Goal: Book appointment/travel/reservation

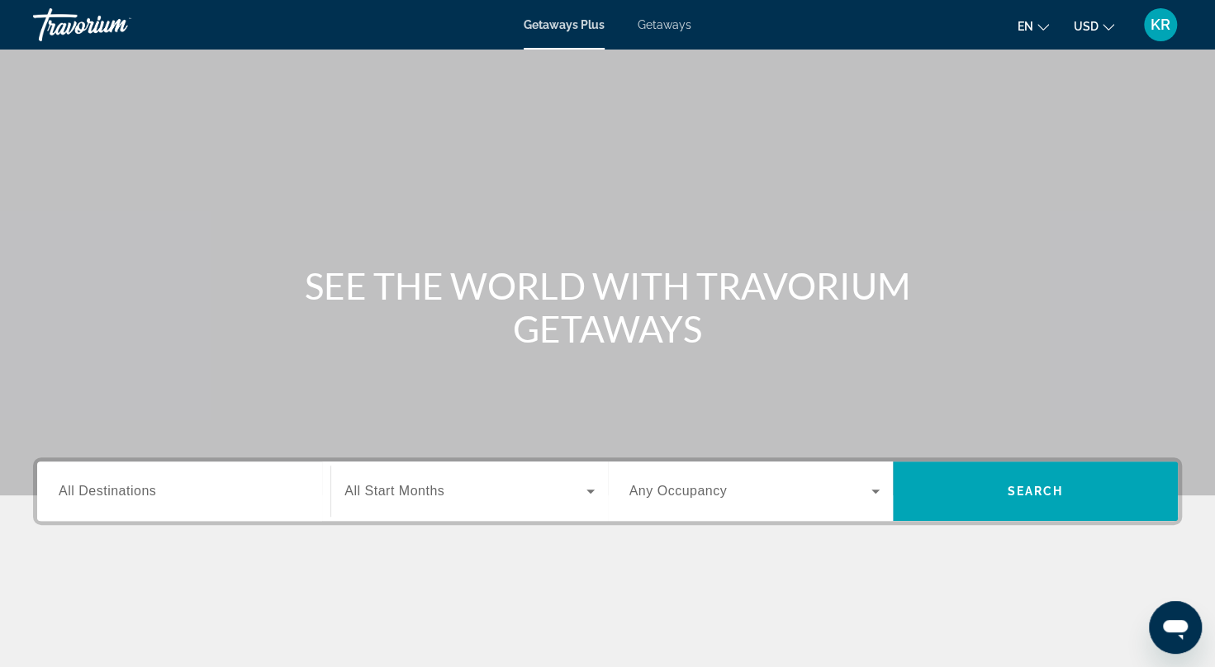
click at [666, 32] on div "Getaways Plus Getaways en English Español Français Italiano Português русский U…" at bounding box center [607, 24] width 1215 height 43
click at [666, 21] on span "Getaways" at bounding box center [665, 24] width 54 height 13
click at [144, 504] on div "Search widget" at bounding box center [184, 491] width 250 height 47
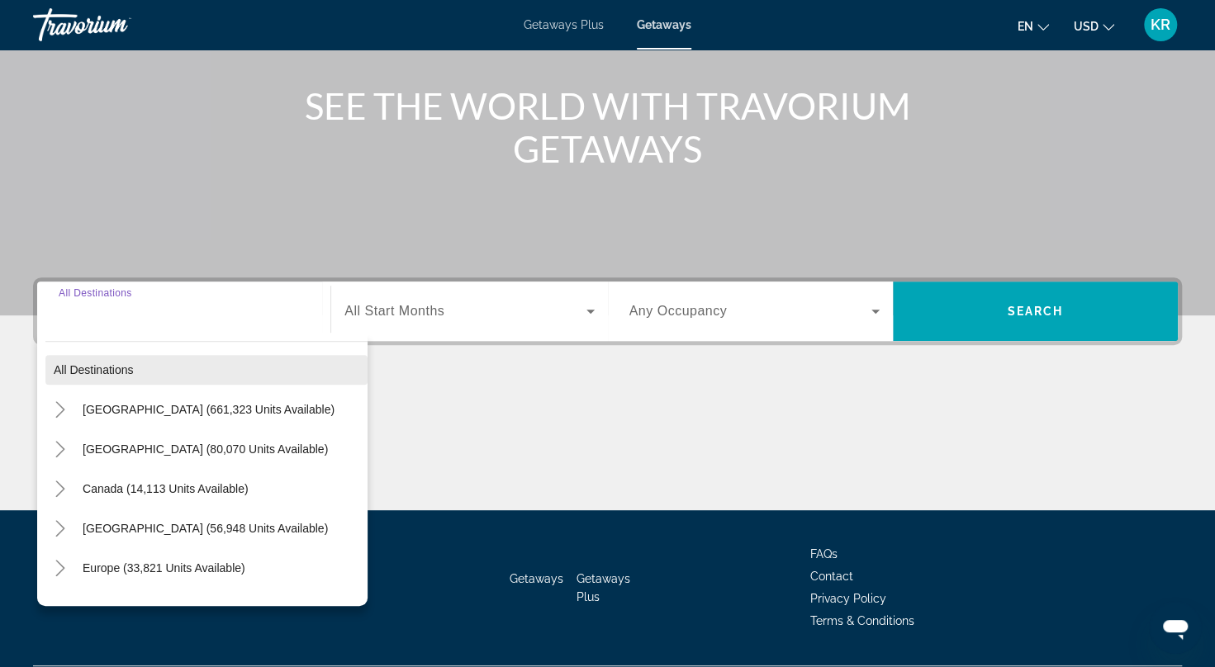
scroll to position [225, 0]
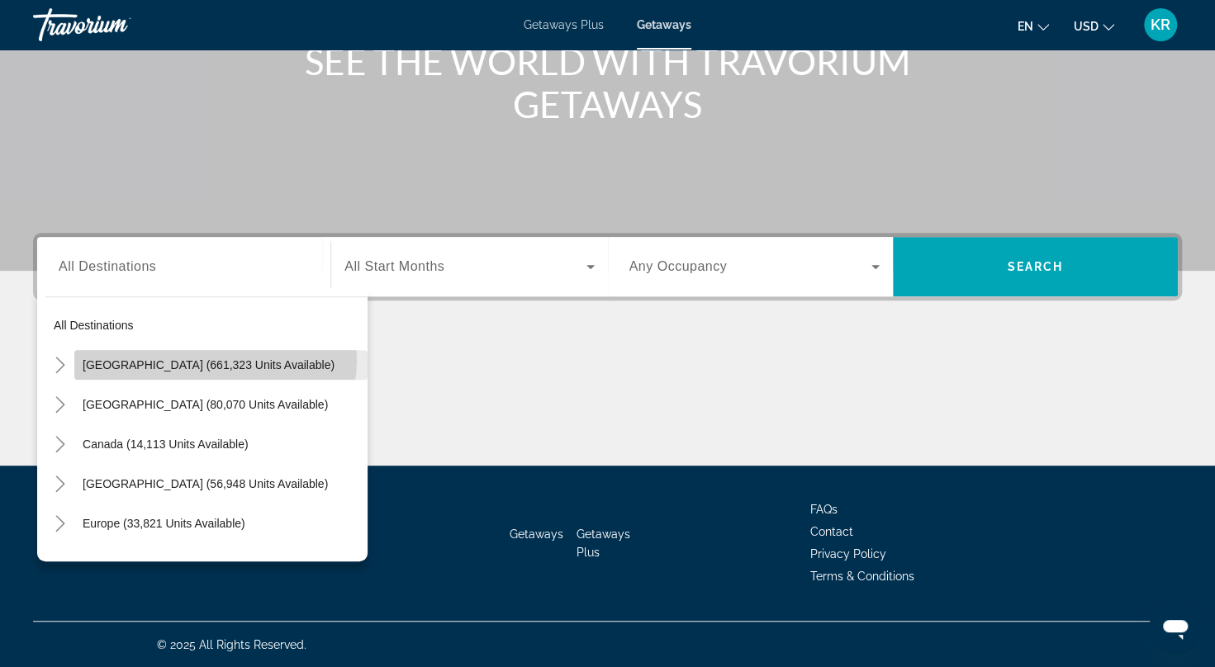
click at [211, 358] on span "[GEOGRAPHIC_DATA] (661,323 units available)" at bounding box center [209, 364] width 252 height 13
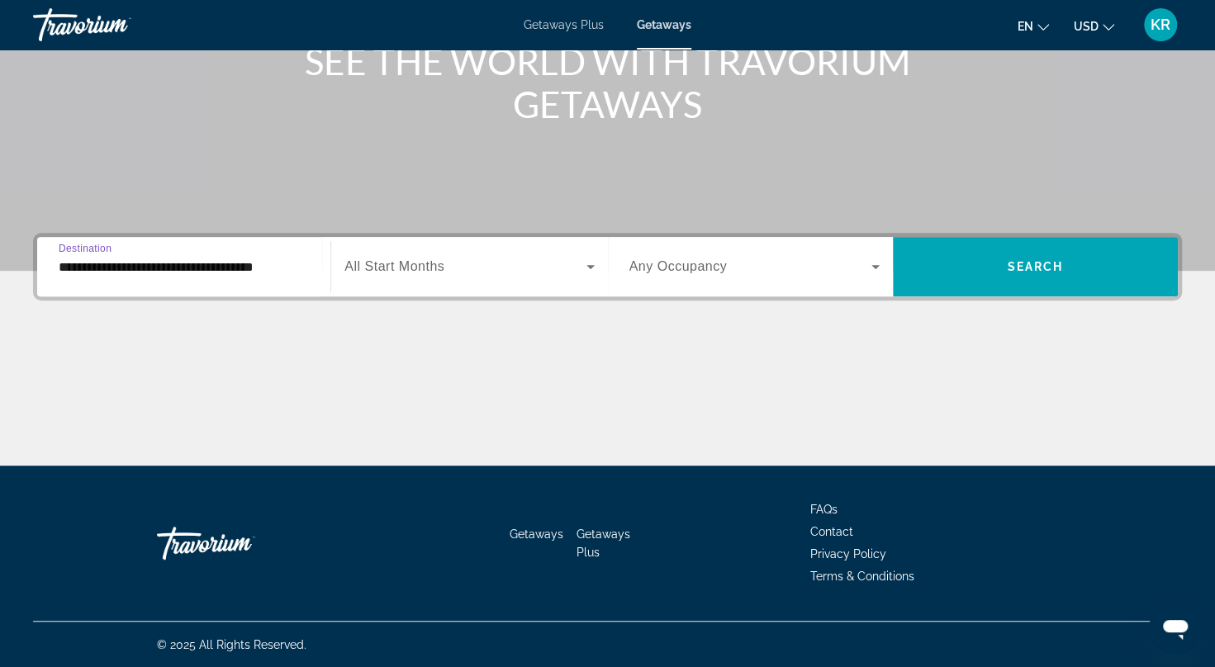
click at [235, 268] on input "**********" at bounding box center [184, 268] width 250 height 20
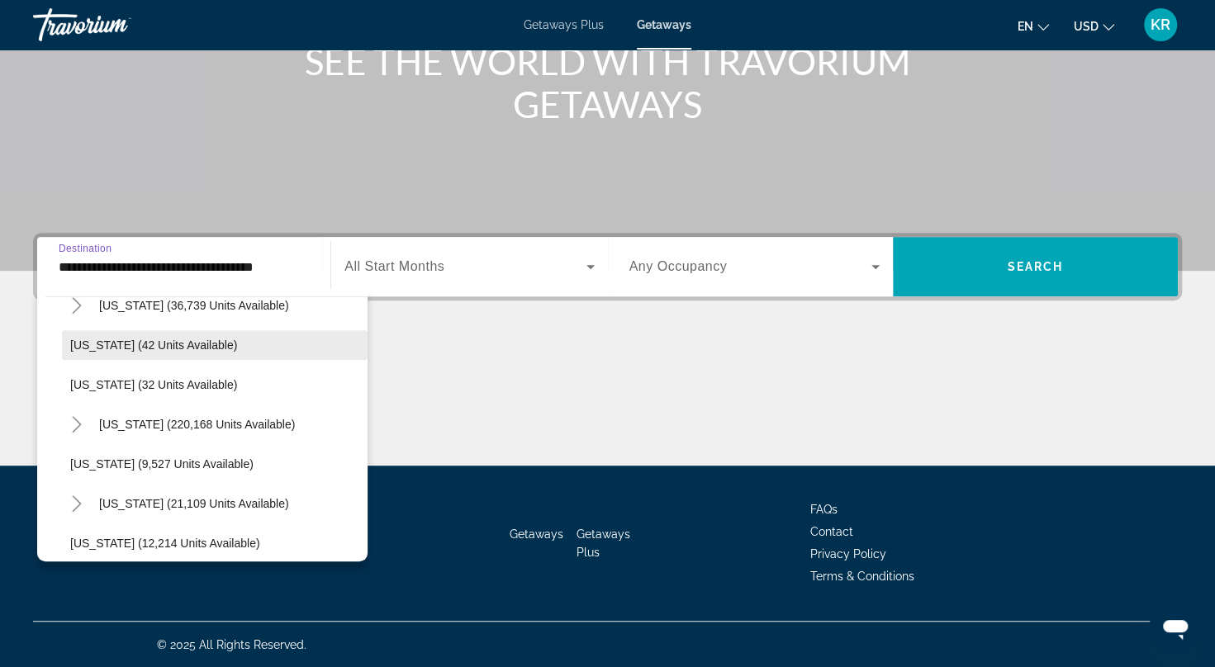
scroll to position [83, 0]
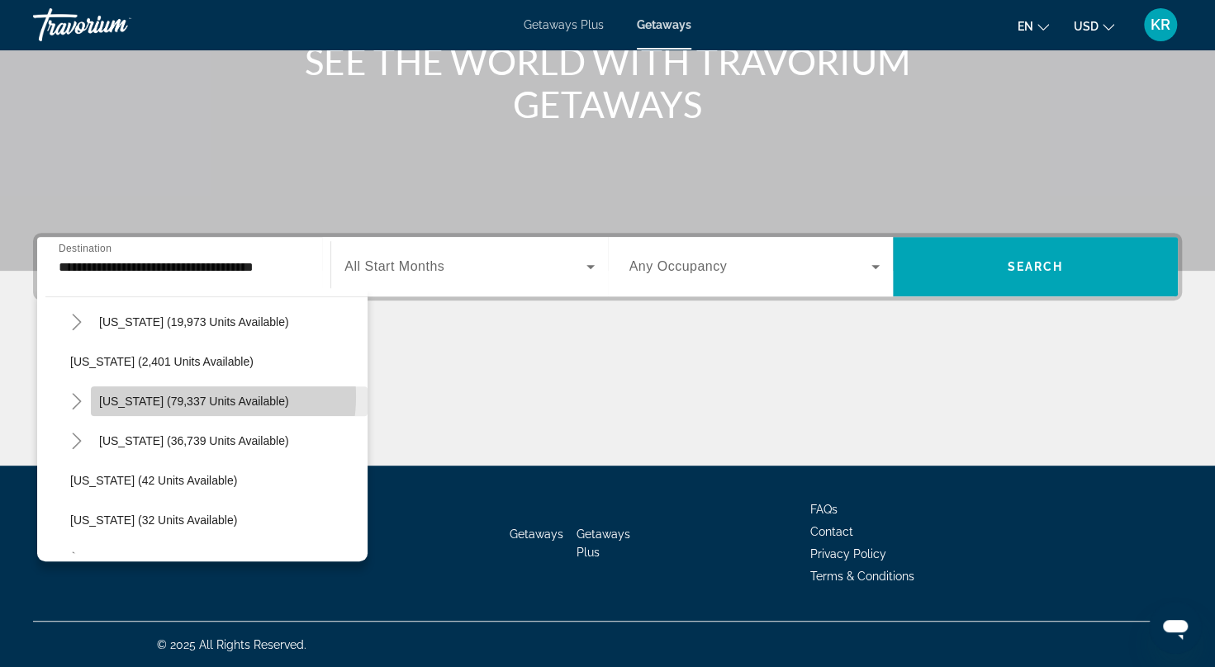
click at [192, 396] on span "[US_STATE] (79,337 units available)" at bounding box center [194, 401] width 190 height 13
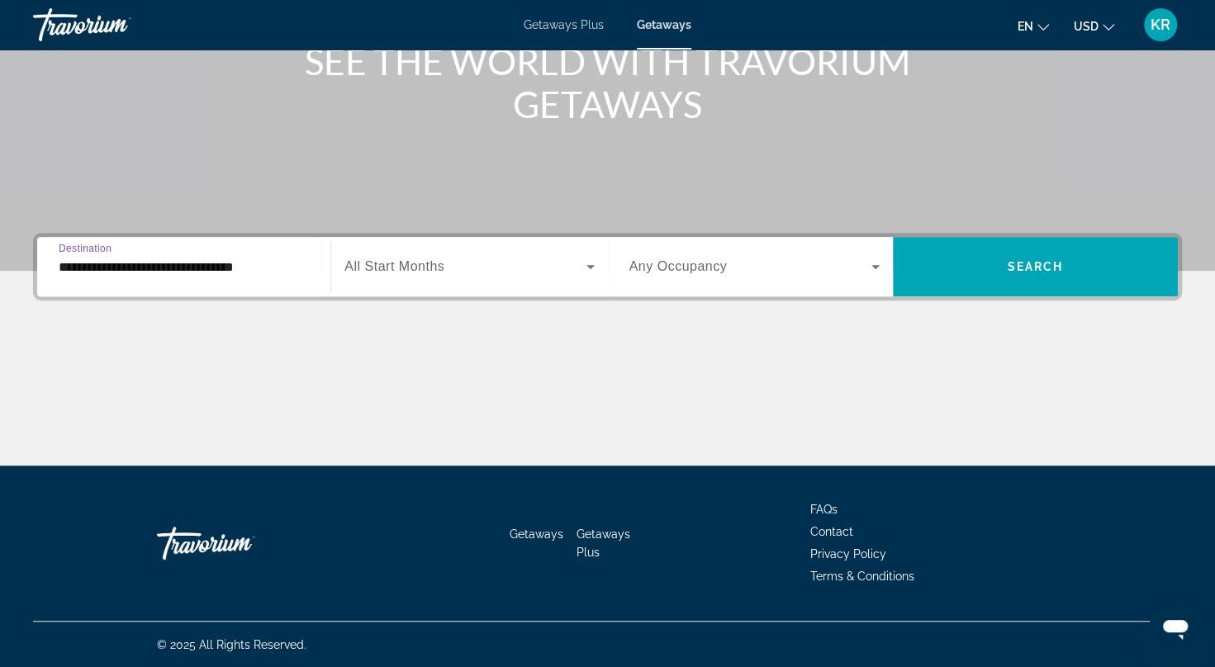
click at [192, 266] on input "**********" at bounding box center [184, 268] width 250 height 20
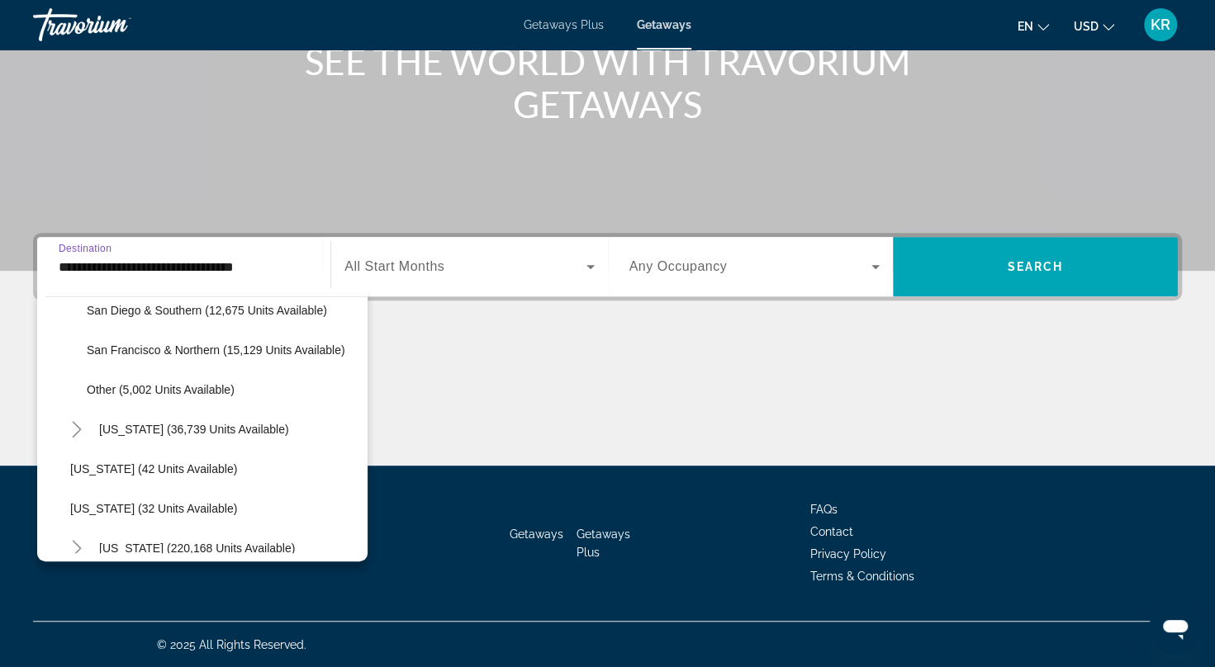
scroll to position [306, 0]
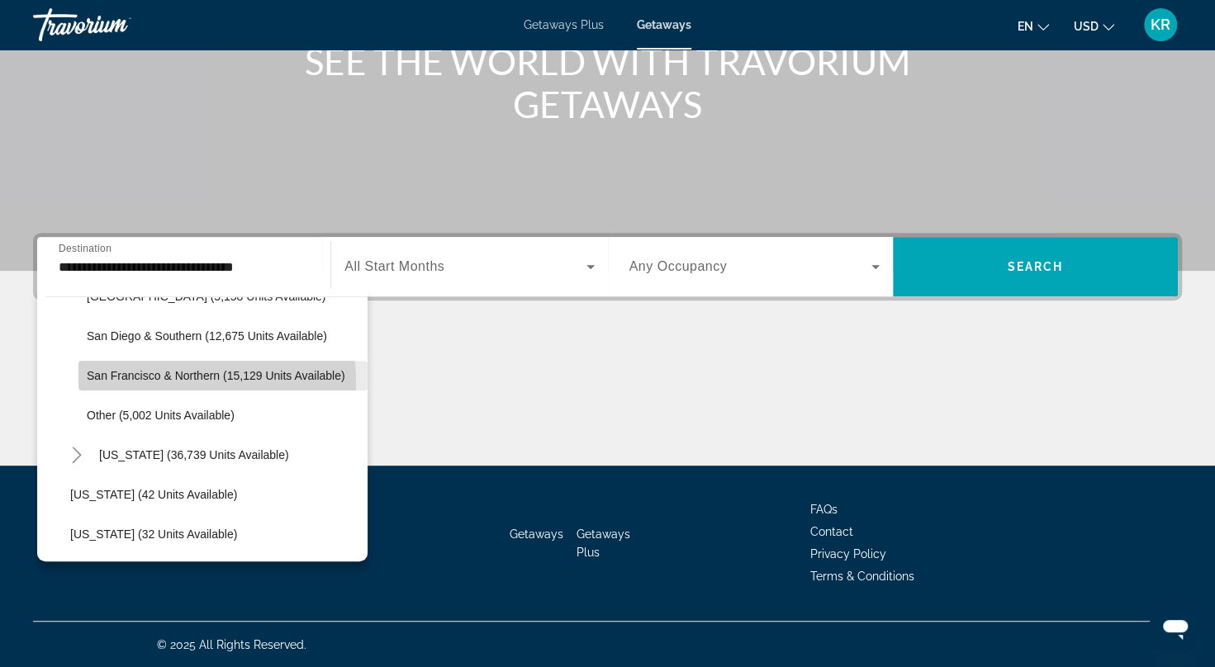
click at [195, 380] on span "San Francisco & Northern (15,129 units available)" at bounding box center [216, 375] width 259 height 13
type input "**********"
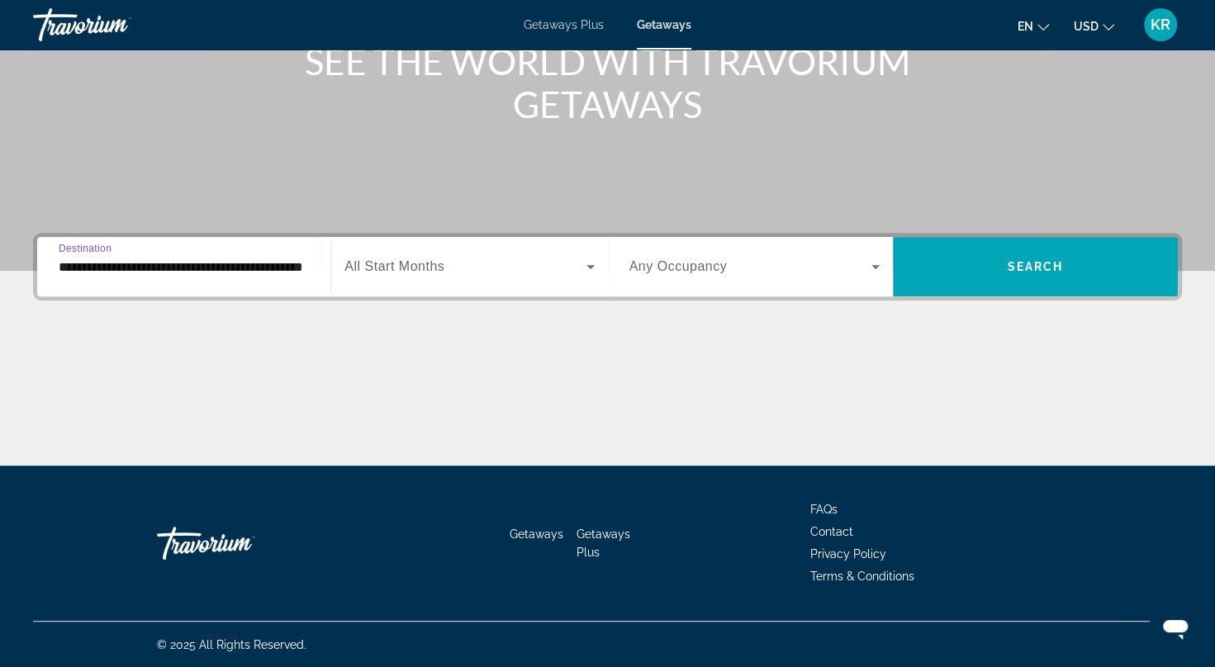
click at [421, 271] on span "All Start Months" at bounding box center [394, 266] width 100 height 14
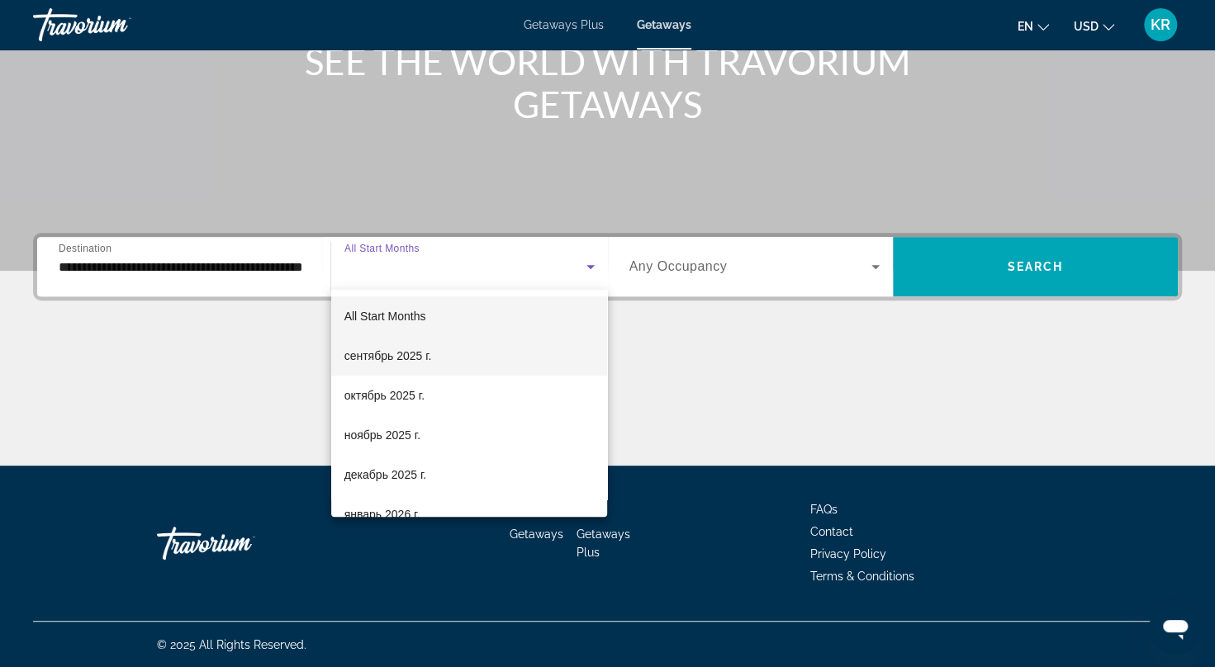
click at [419, 354] on span "сентябрь 2025 г." at bounding box center [388, 356] width 88 height 20
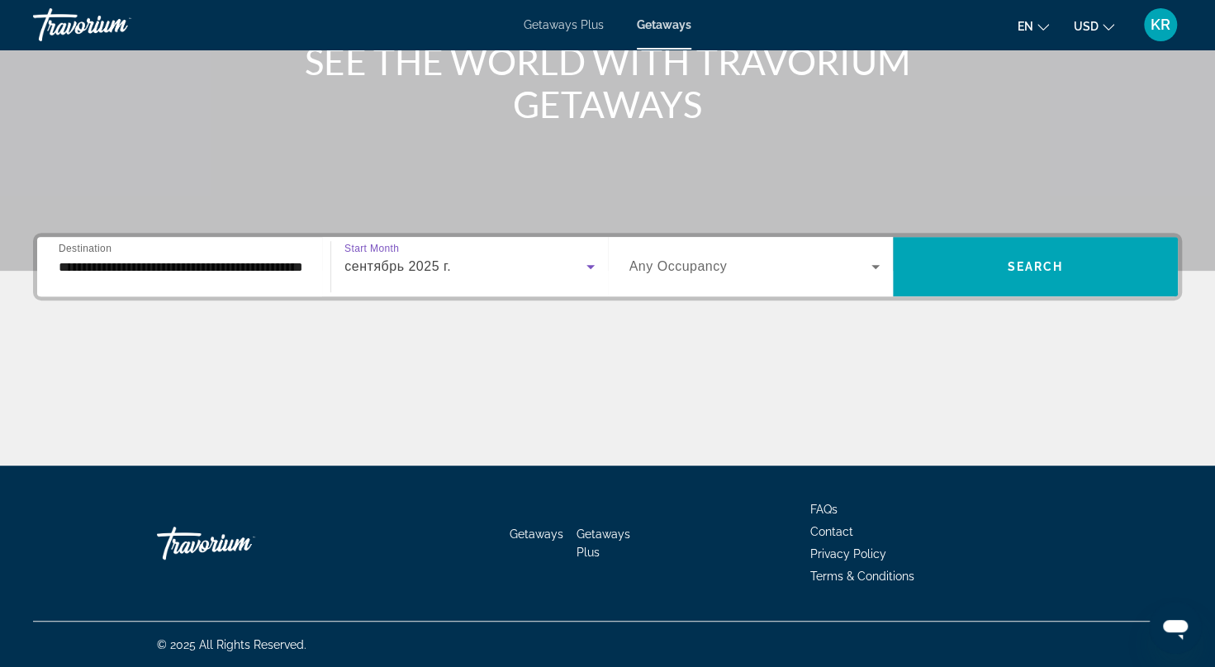
click at [703, 268] on span "Any Occupancy" at bounding box center [678, 266] width 98 height 14
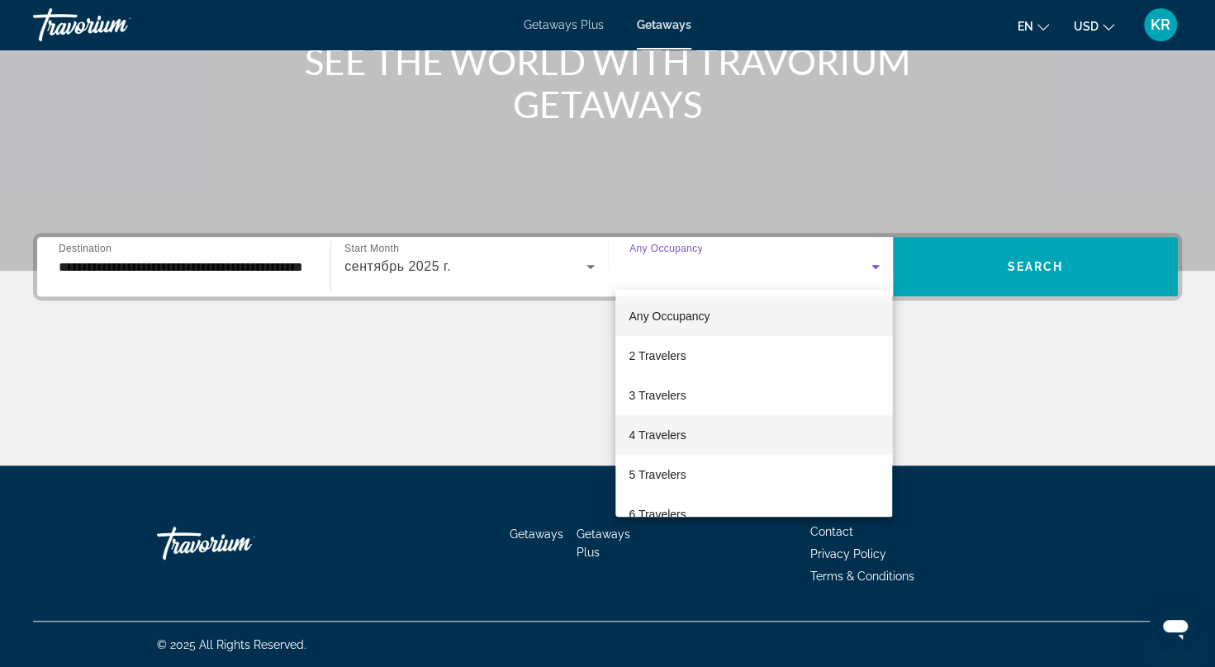
click at [653, 436] on span "4 Travelers" at bounding box center [657, 435] width 57 height 20
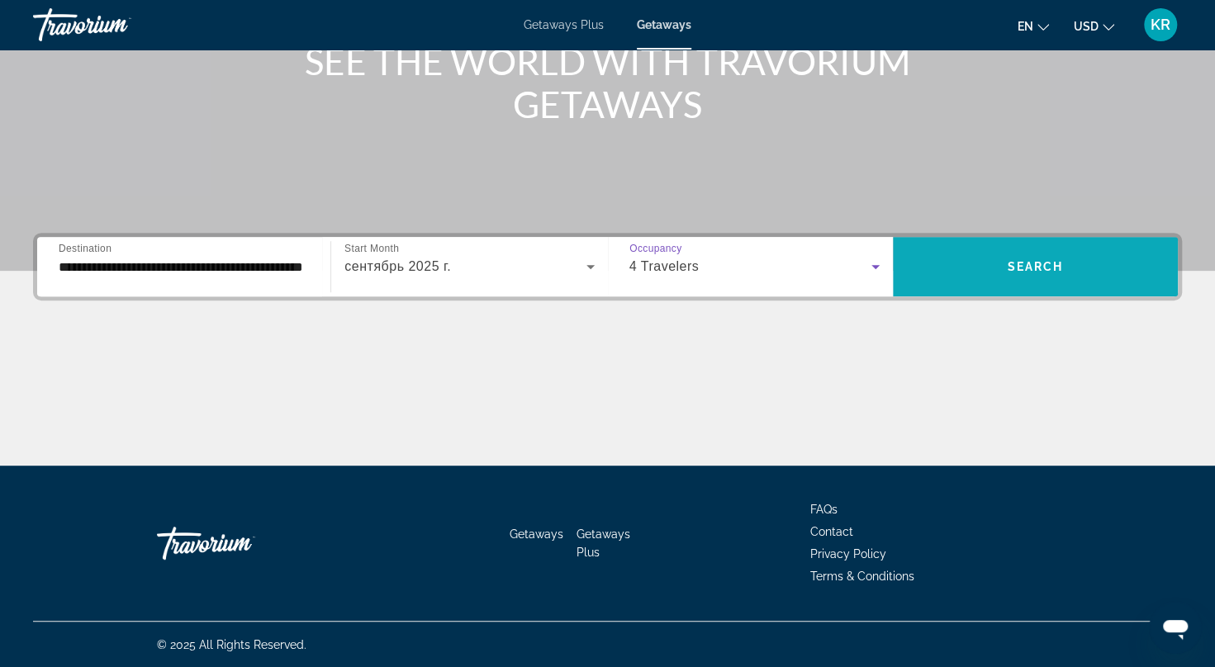
click at [1044, 277] on span "Search widget" at bounding box center [1035, 267] width 285 height 40
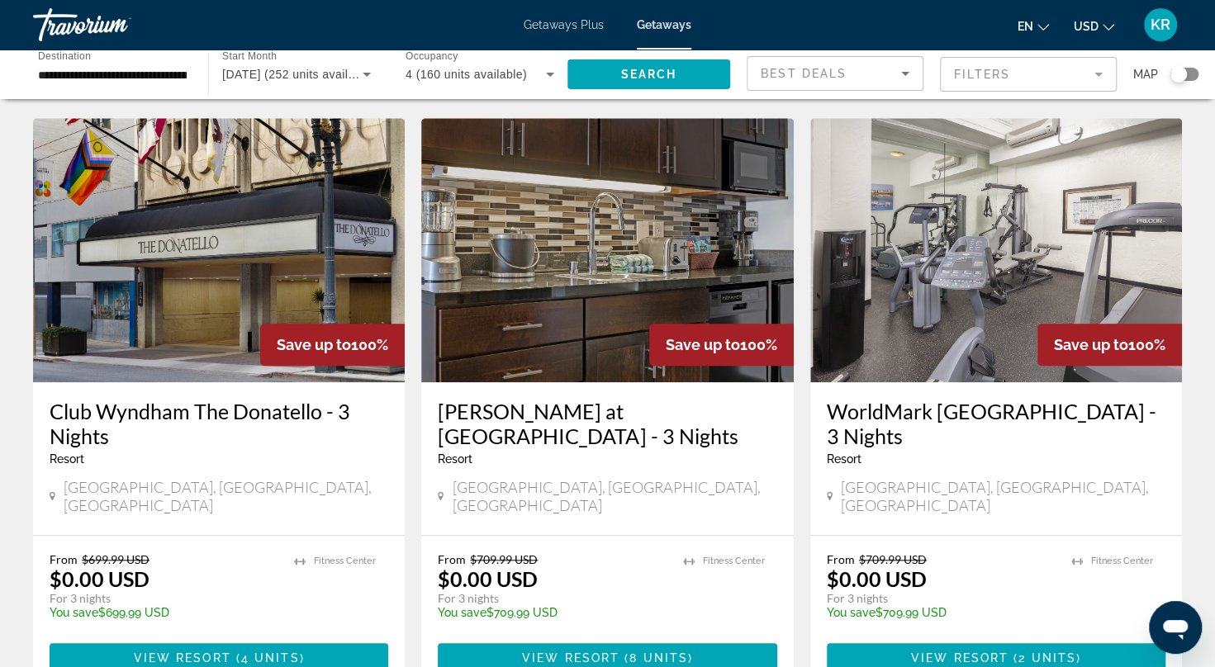
scroll to position [743, 0]
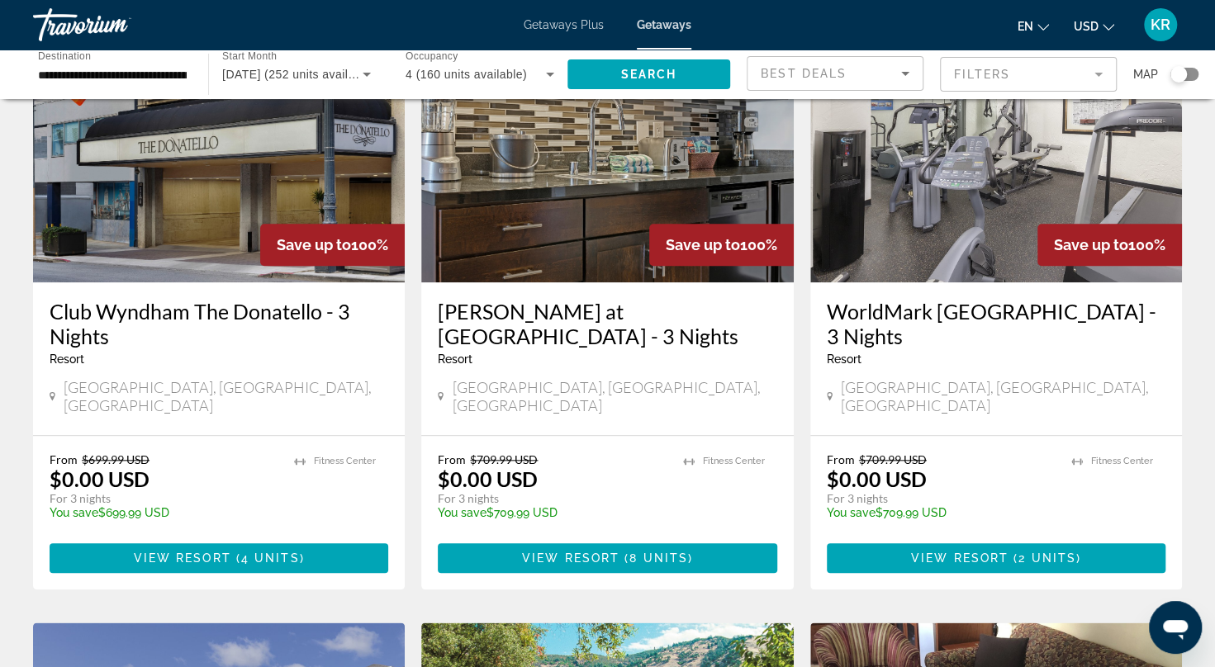
click at [619, 552] on span "Main content" at bounding box center [621, 558] width 5 height 13
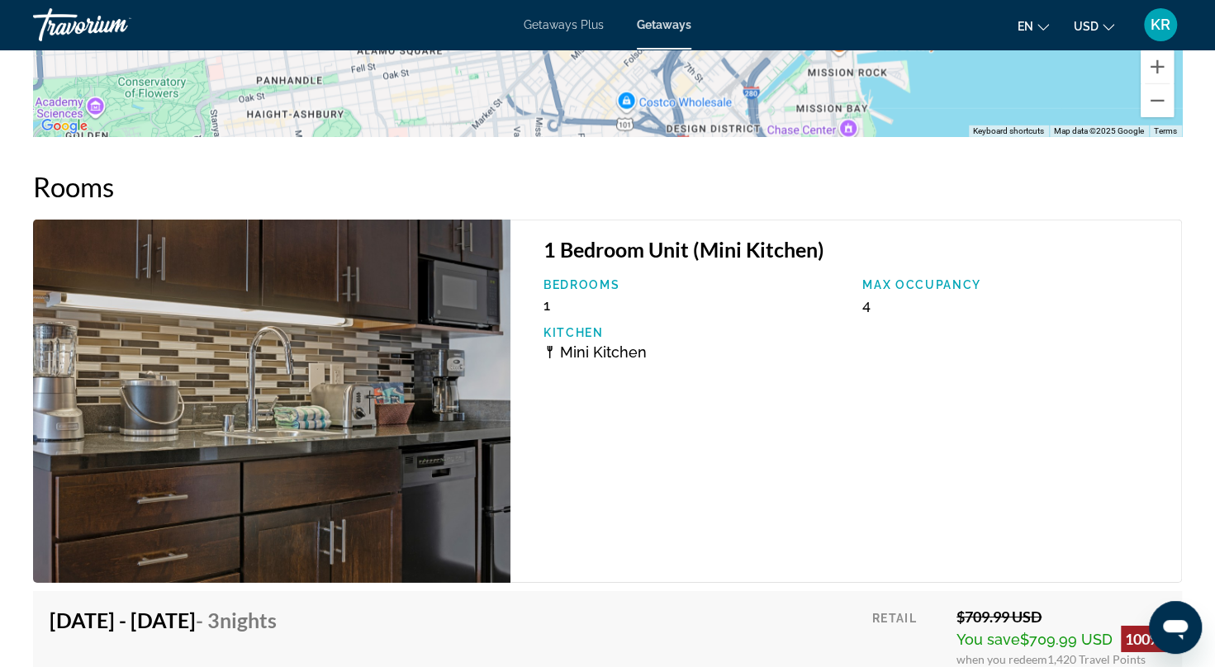
scroll to position [2643, 0]
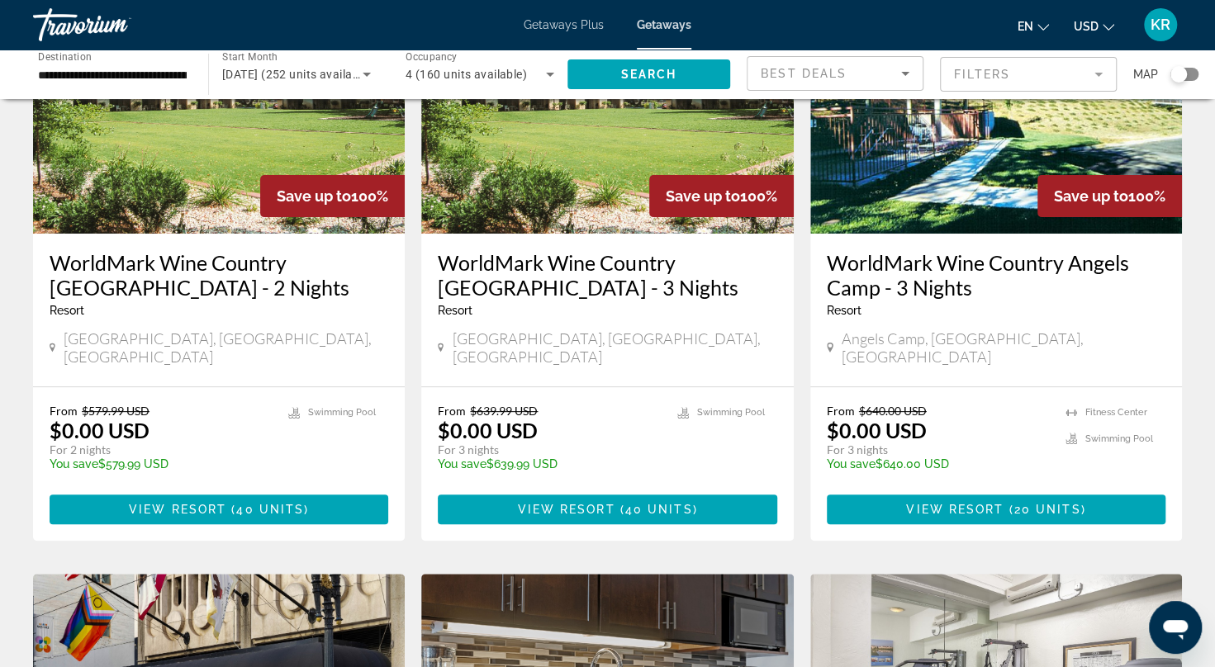
scroll to position [83, 0]
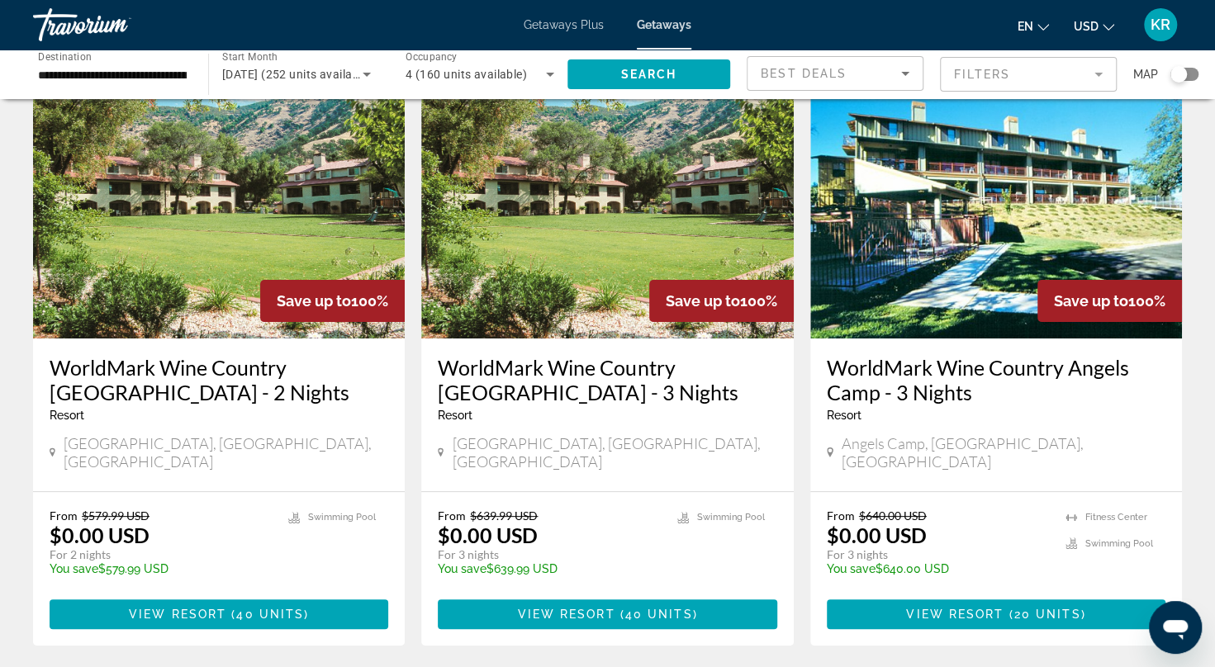
click at [236, 197] on img "Main content" at bounding box center [219, 206] width 372 height 264
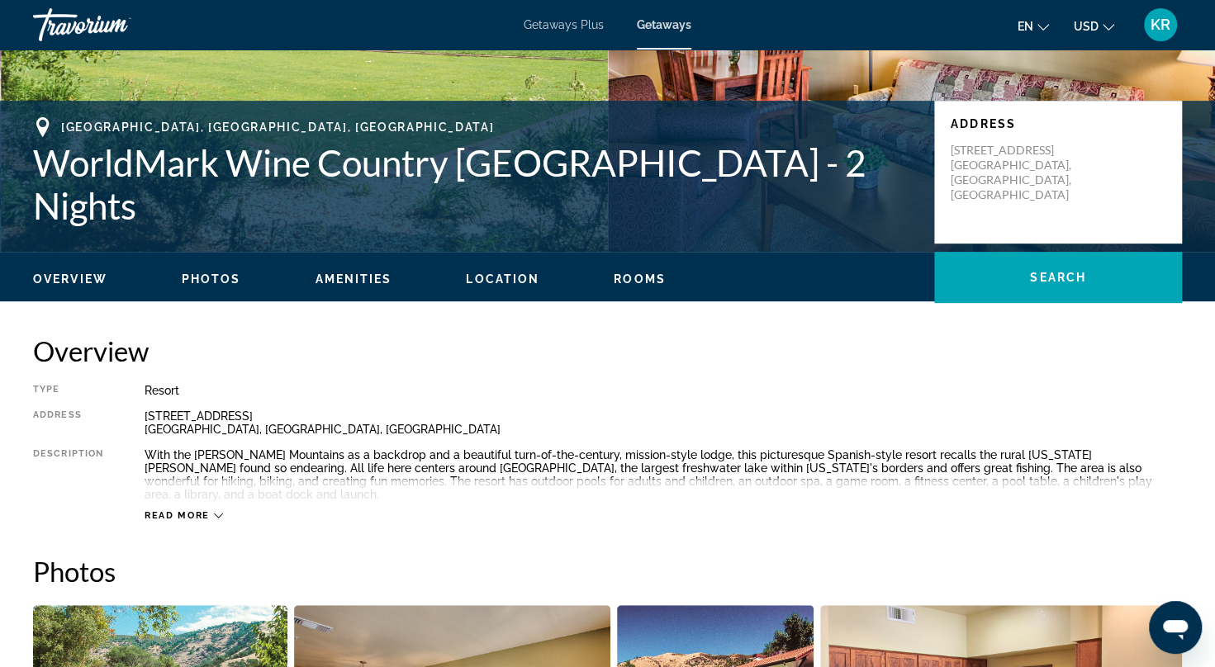
scroll to position [248, 0]
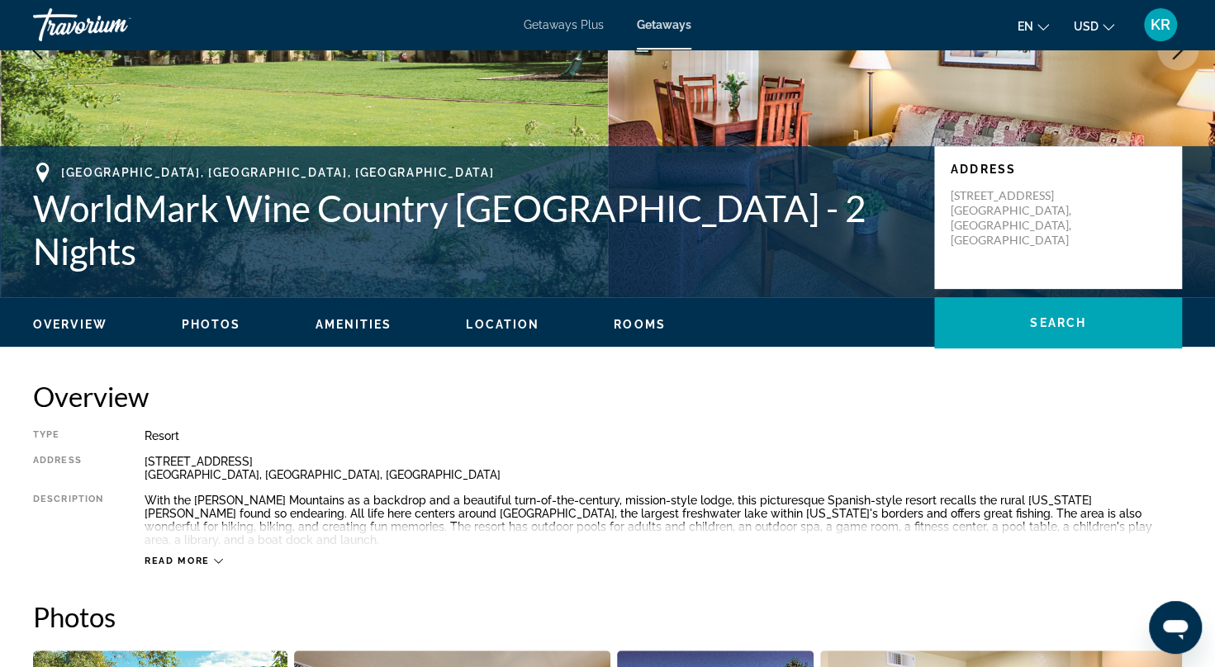
drag, startPoint x: 145, startPoint y: 461, endPoint x: 249, endPoint y: 463, distance: 104.1
click at [249, 463] on div "[STREET_ADDRESS]" at bounding box center [663, 468] width 1037 height 26
